Goal: Book appointment/travel/reservation

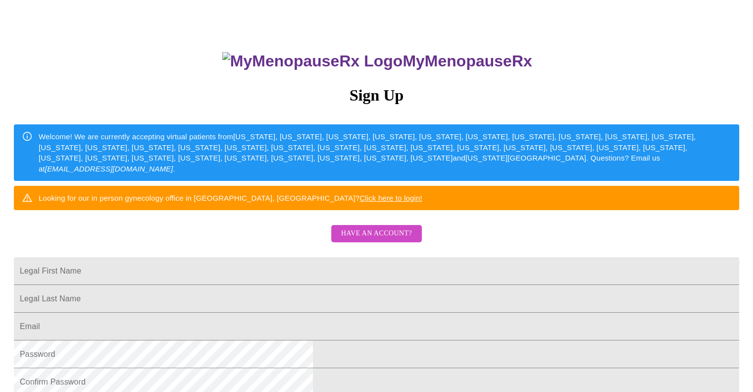
scroll to position [55, 0]
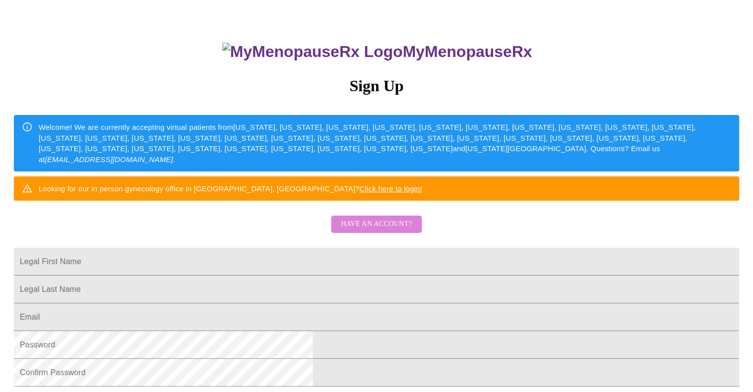
click at [384, 230] on span "Have an account?" at bounding box center [376, 224] width 71 height 12
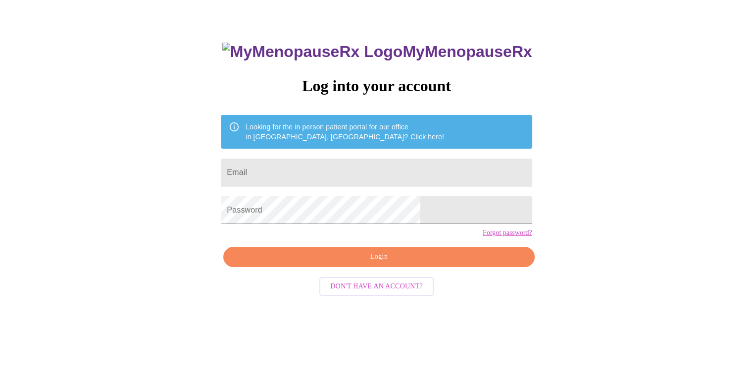
scroll to position [10, 0]
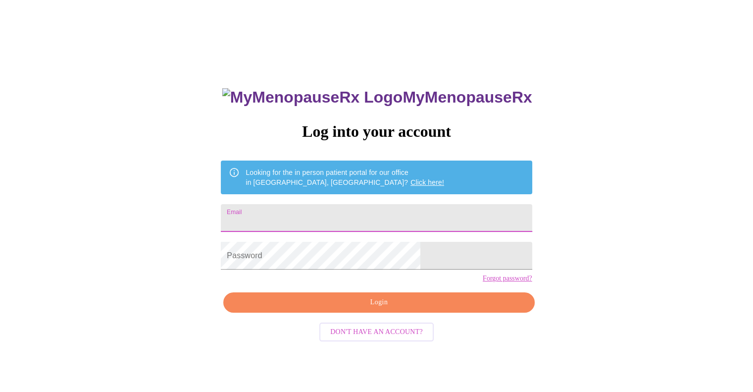
click at [340, 208] on input "Email" at bounding box center [376, 218] width 311 height 28
type input "[EMAIL_ADDRESS][DOMAIN_NAME]"
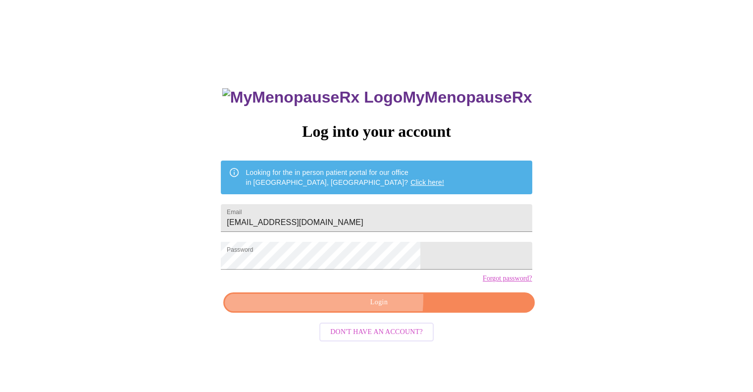
click at [331, 308] on span "Login" at bounding box center [379, 302] width 288 height 12
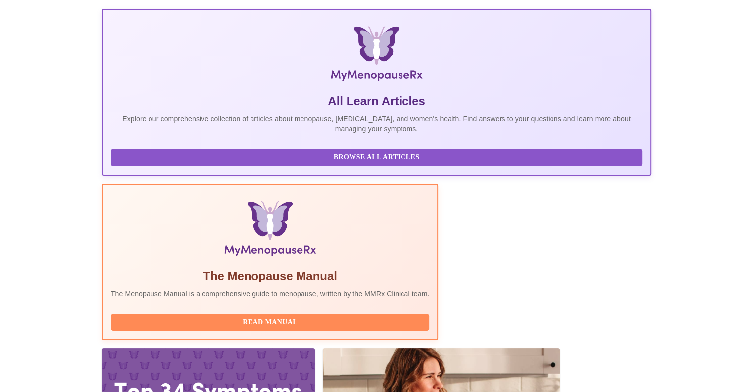
scroll to position [200, 0]
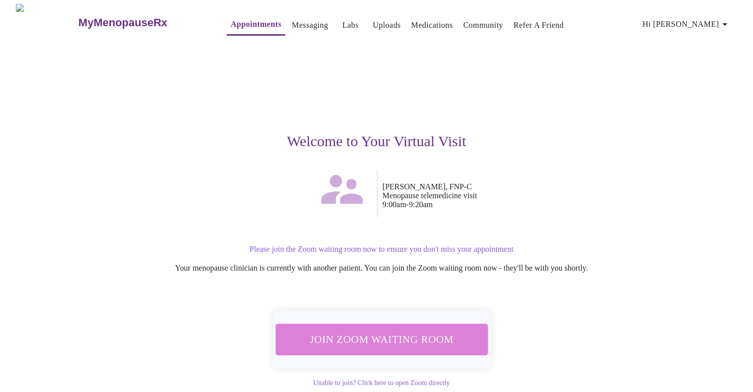
click at [396, 330] on span "Join Zoom Waiting Room" at bounding box center [381, 339] width 186 height 18
